Goal: Task Accomplishment & Management: Use online tool/utility

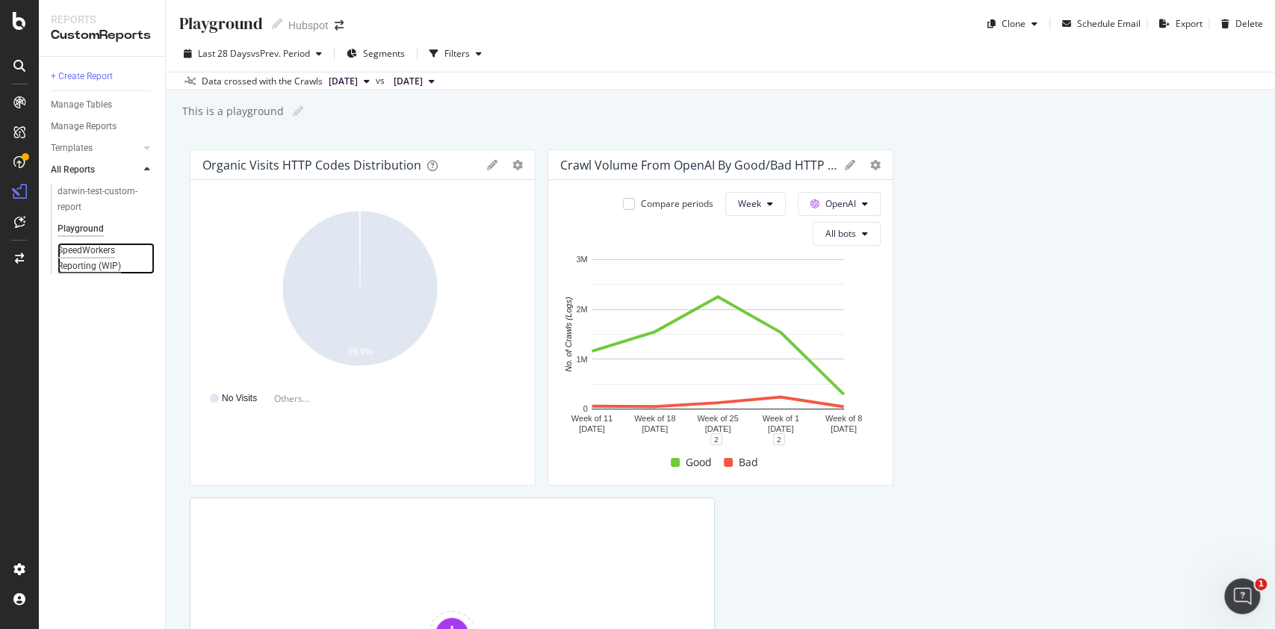
click at [107, 262] on div "SpeedWorkers Reporting (WIP)" at bounding box center [101, 258] width 87 height 31
